Goal: Task Accomplishment & Management: Manage account settings

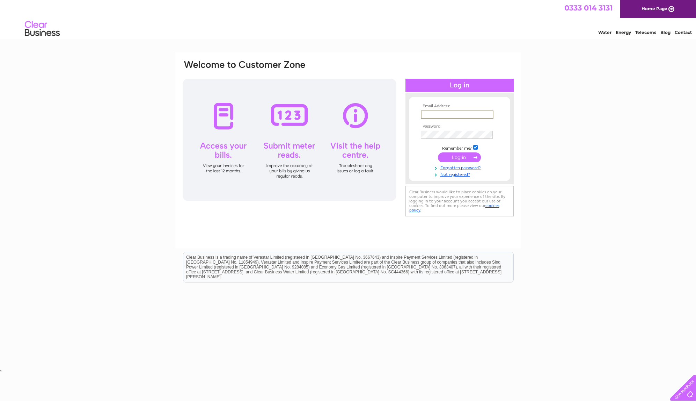
type input "[PERSON_NAME][EMAIL_ADDRESS][DOMAIN_NAME]"
click at [464, 155] on input "submit" at bounding box center [459, 157] width 43 height 10
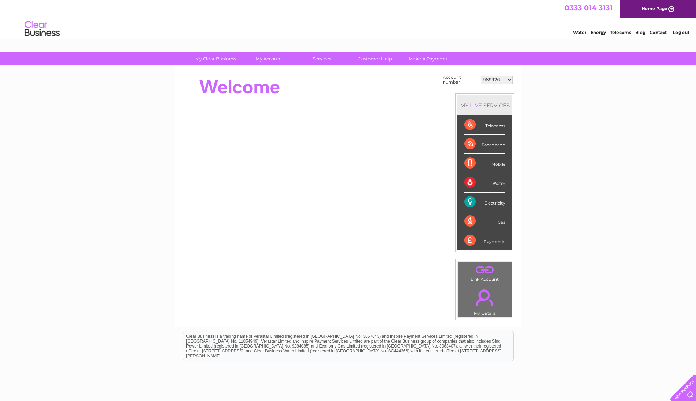
scroll to position [0, 0]
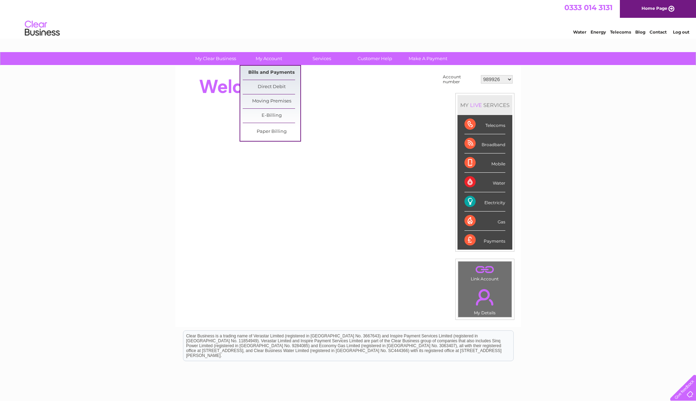
click at [265, 71] on link "Bills and Payments" at bounding box center [272, 73] width 58 height 14
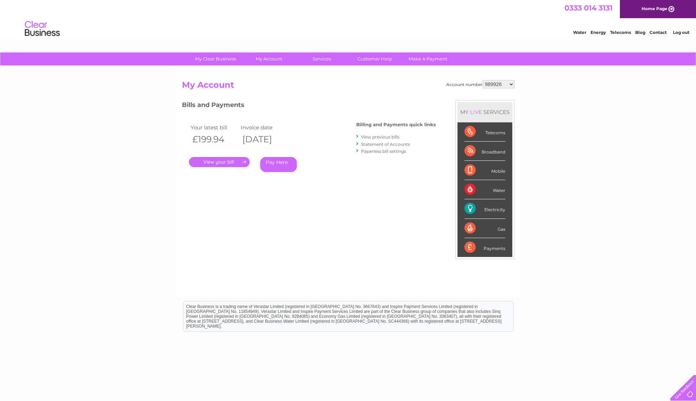
click at [222, 160] on link "." at bounding box center [219, 162] width 61 height 10
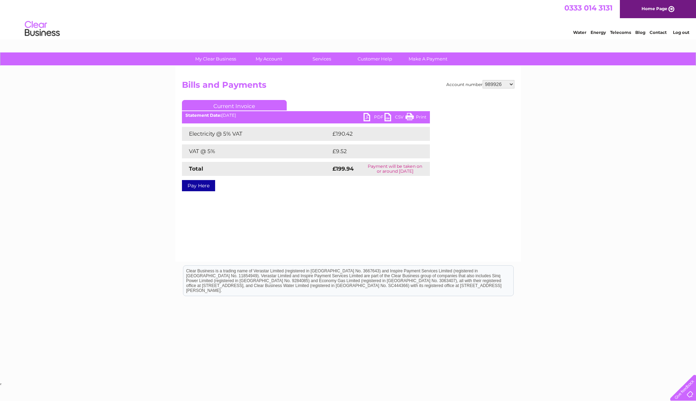
click at [367, 116] on link "PDF" at bounding box center [374, 118] width 21 height 10
